Goal: Information Seeking & Learning: Learn about a topic

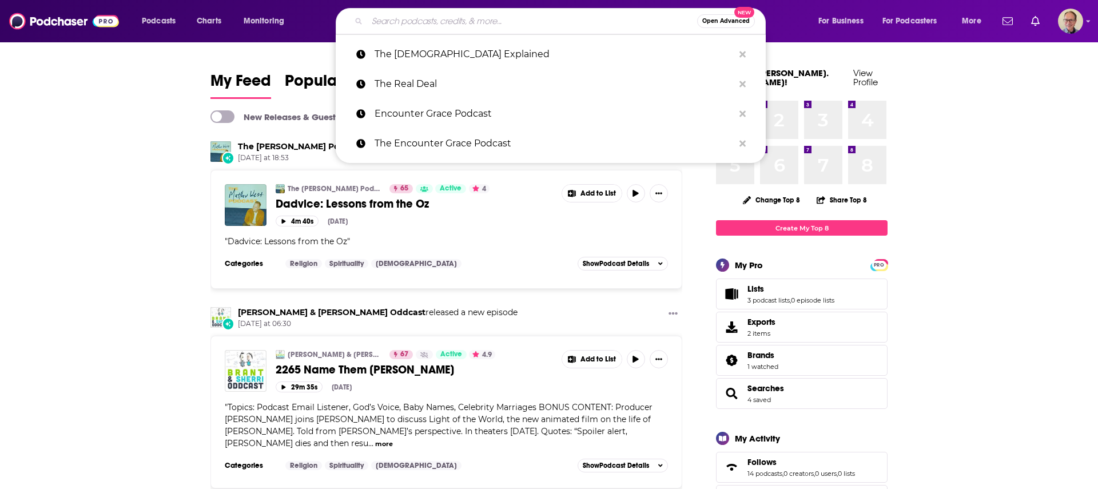
click at [431, 22] on input "Search podcasts, credits, & more..." at bounding box center [532, 21] width 330 height 18
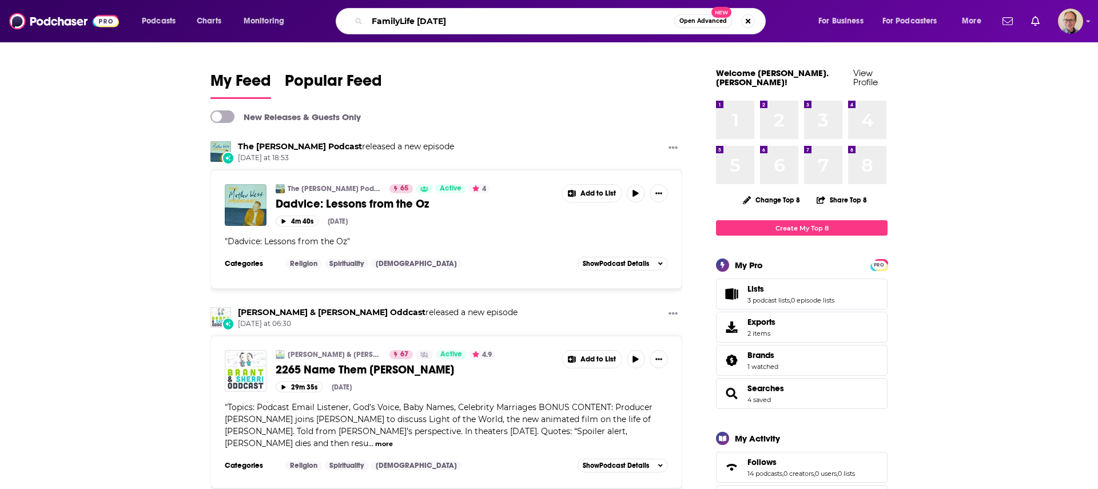
type input "FamilyLife [DATE]"
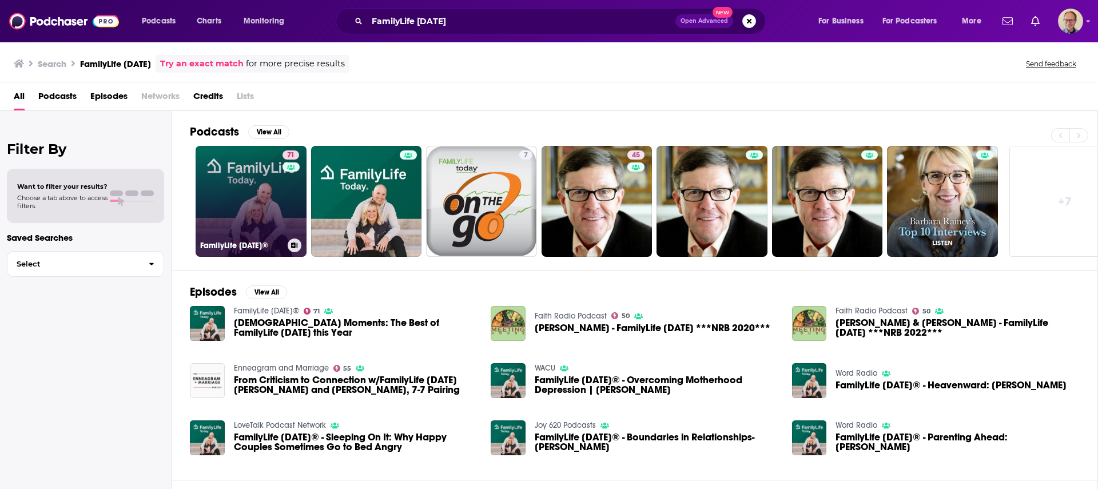
click at [270, 182] on link "71 FamilyLife [DATE]®" at bounding box center [251, 201] width 111 height 111
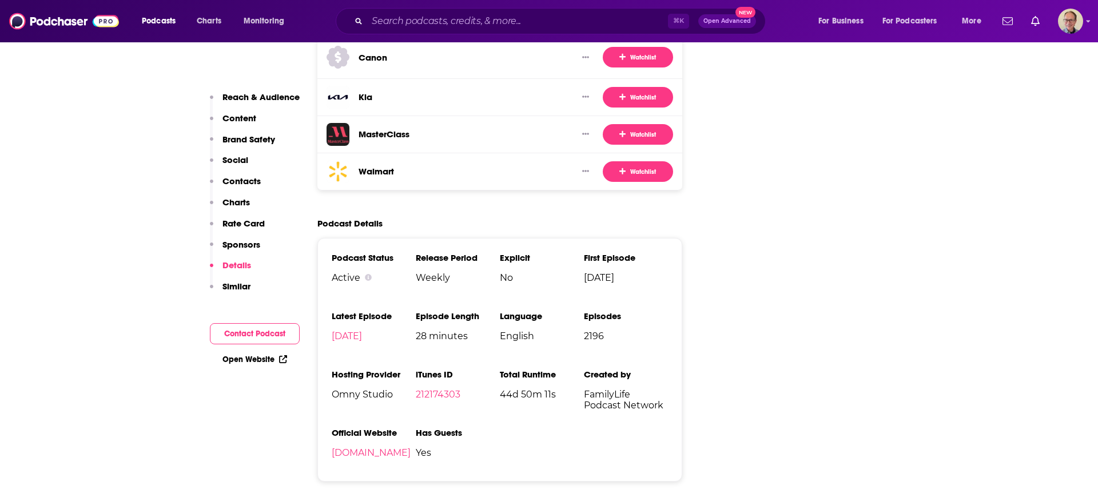
scroll to position [2412, 0]
